Goal: Transaction & Acquisition: Download file/media

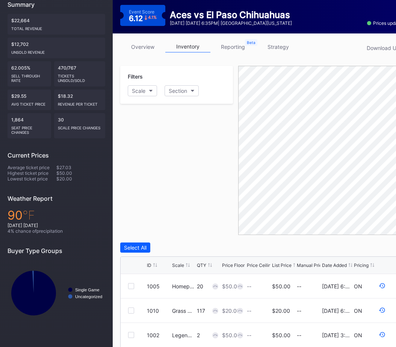
scroll to position [73, 0]
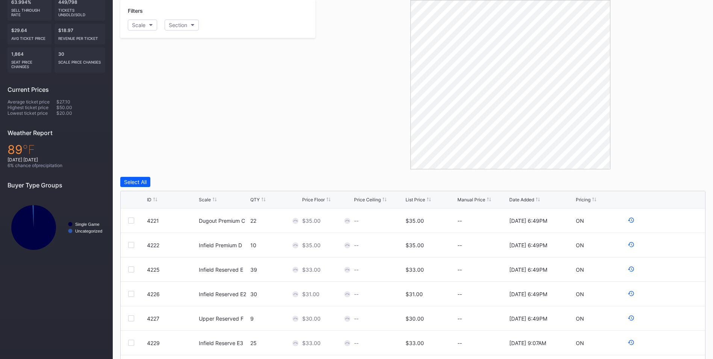
scroll to position [38, 0]
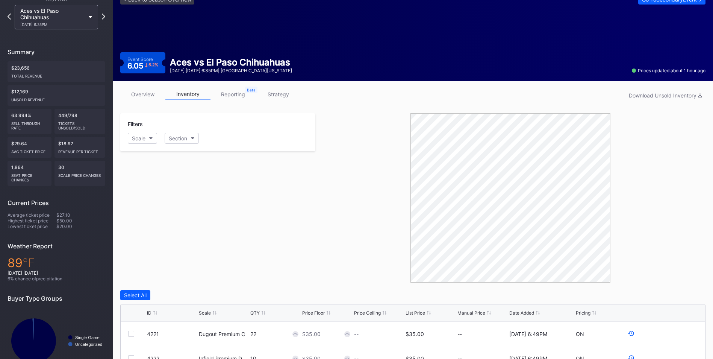
click at [188, 96] on link "inventory" at bounding box center [187, 94] width 45 height 12
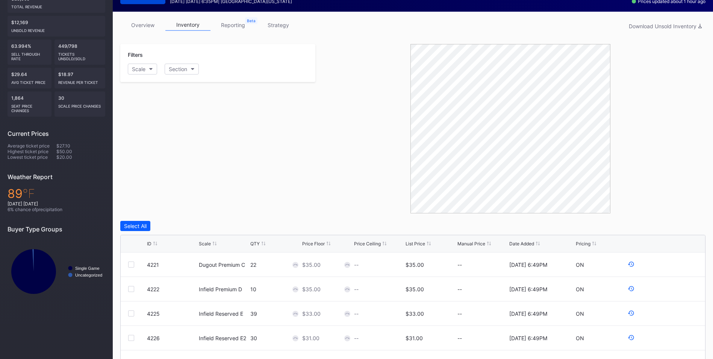
scroll to position [0, 0]
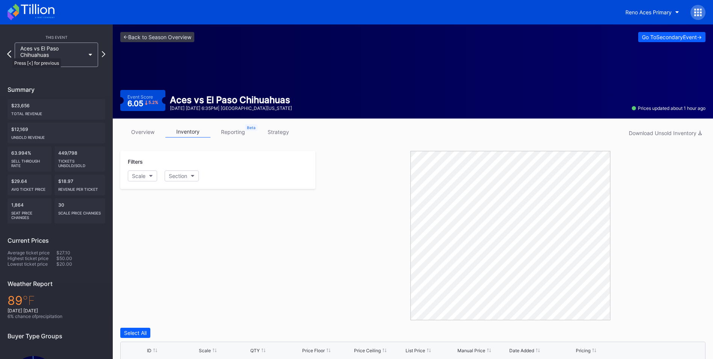
click at [9, 55] on icon at bounding box center [9, 53] width 4 height 7
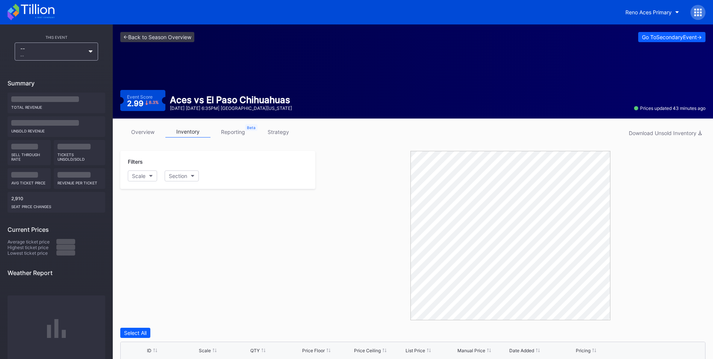
click at [92, 52] on icon at bounding box center [91, 51] width 4 height 2
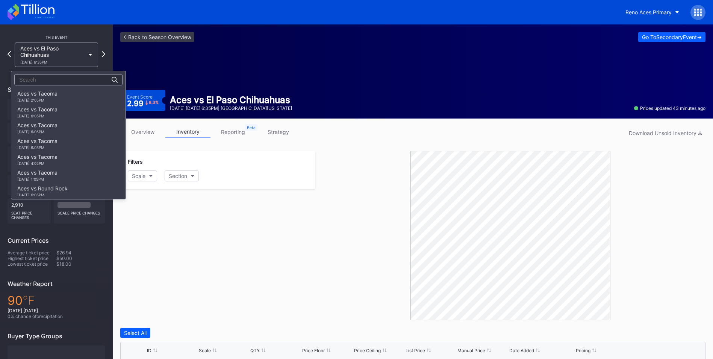
scroll to position [932, 0]
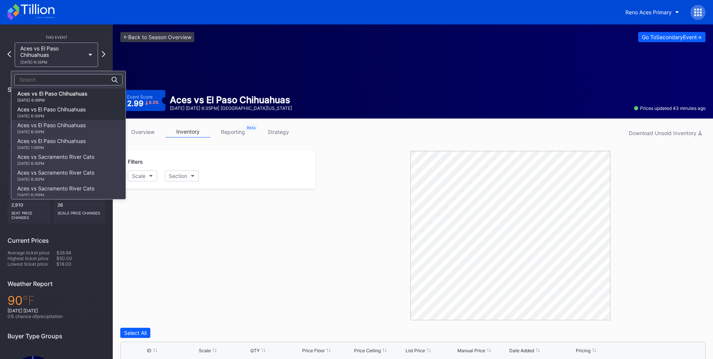
click at [60, 117] on div "[DATE] 6:35PM" at bounding box center [51, 116] width 68 height 5
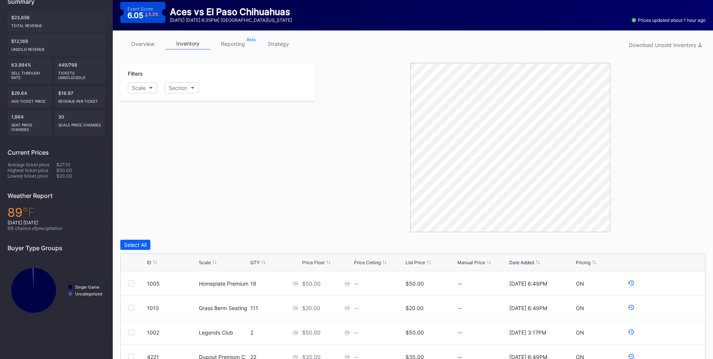
scroll to position [113, 0]
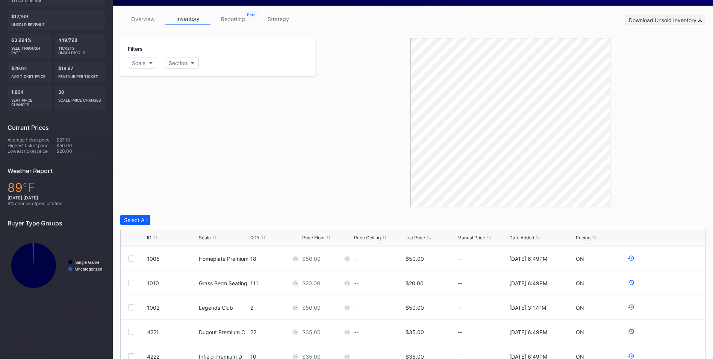
click at [402, 22] on div "Download Unsold Inventory" at bounding box center [665, 20] width 73 height 6
